Goal: Obtain resource: Obtain resource

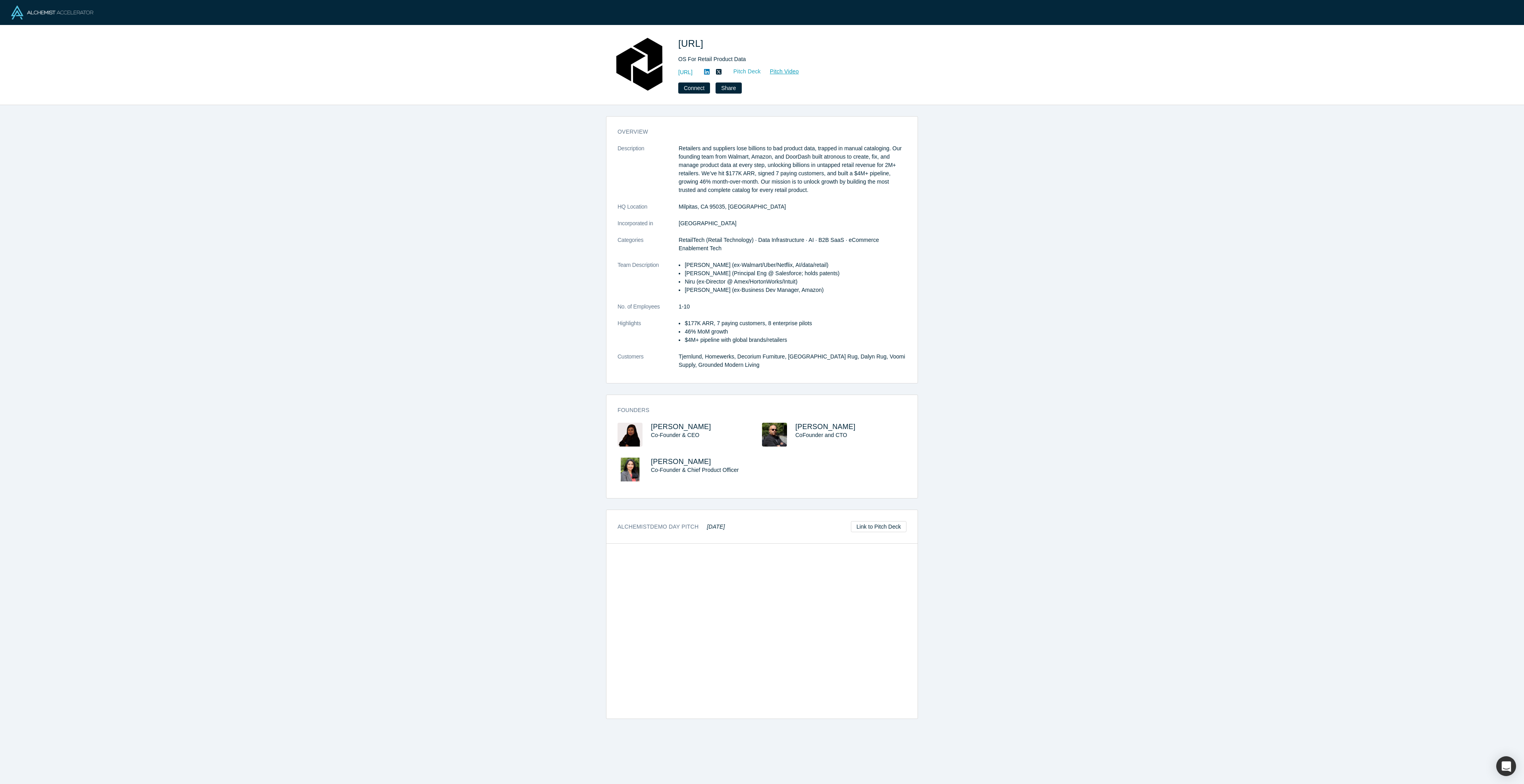
click at [761, 73] on link "Pitch Deck" at bounding box center [743, 71] width 37 height 9
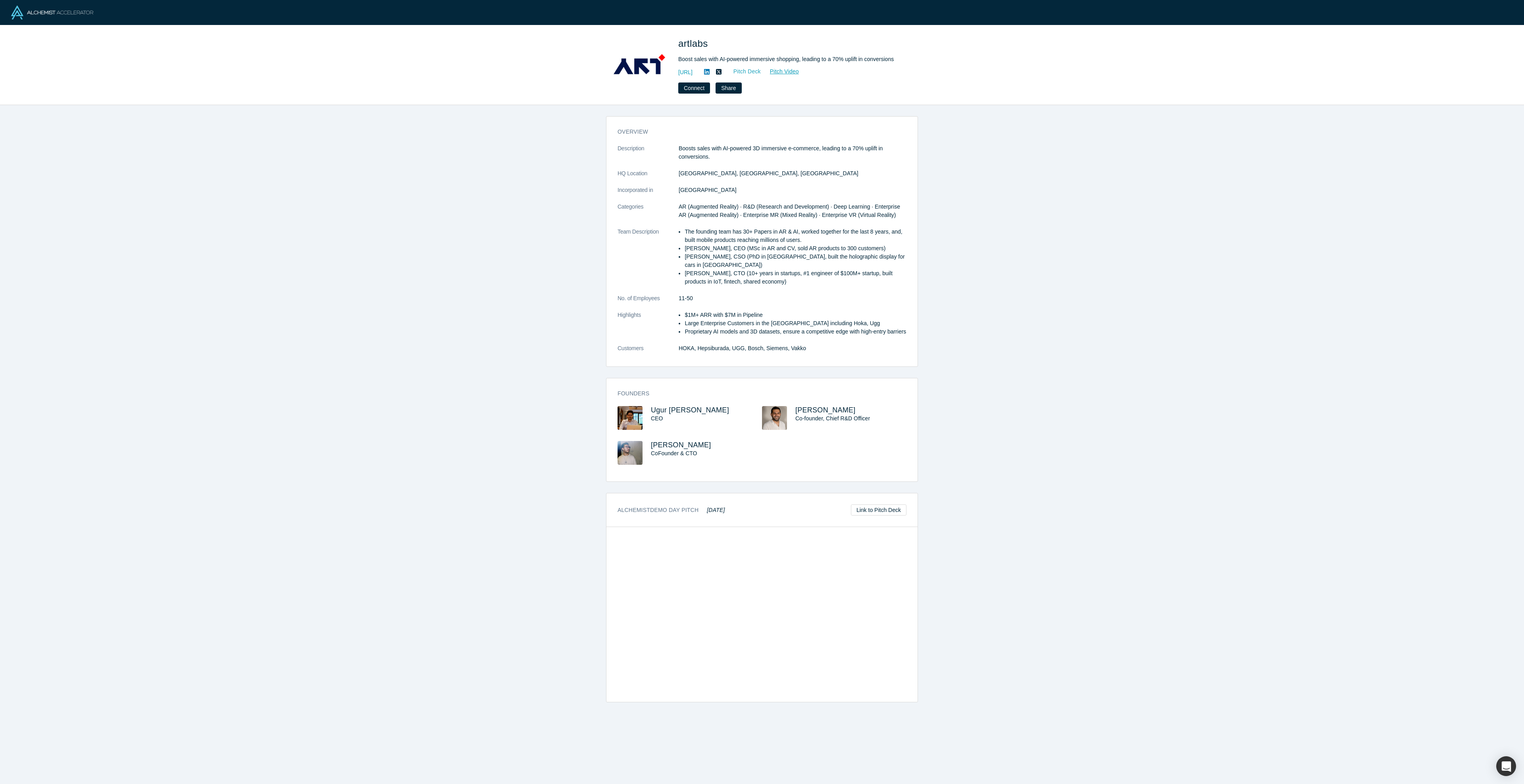
click at [761, 69] on link "Pitch Deck" at bounding box center [743, 71] width 37 height 9
